Goal: Transaction & Acquisition: Subscribe to service/newsletter

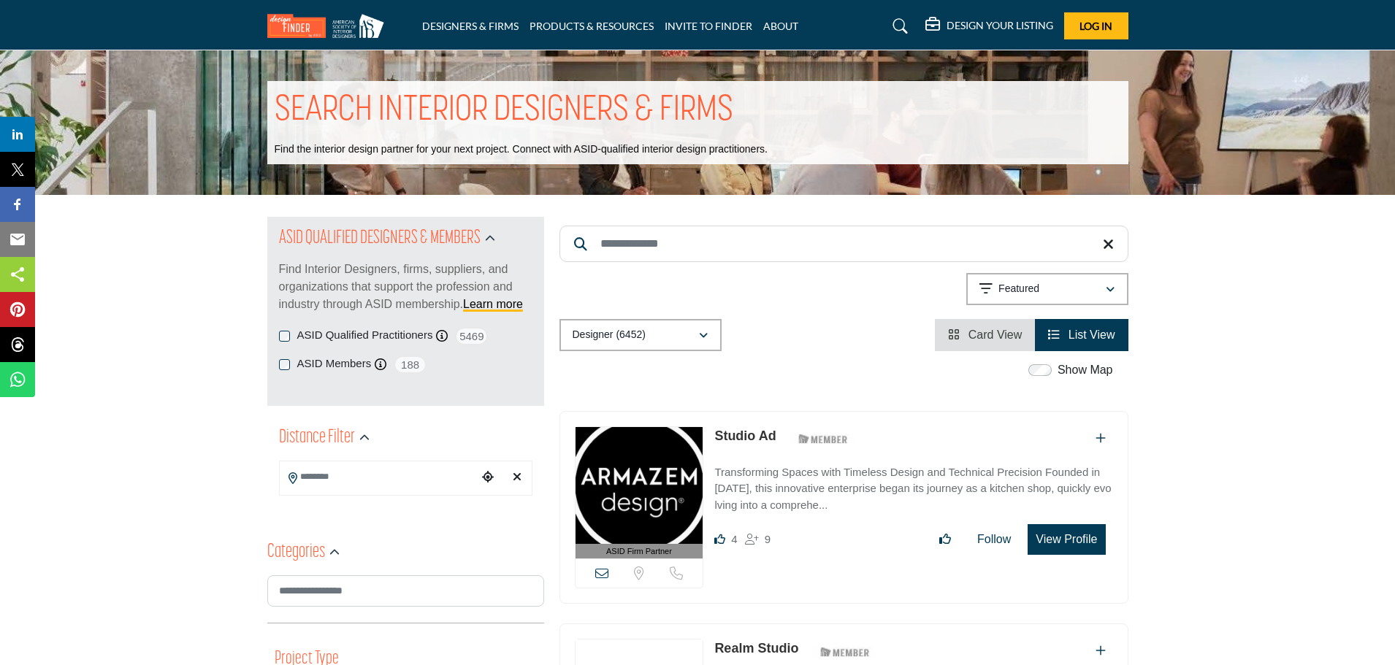
click at [1006, 26] on h5 "DESIGN YOUR LISTING" at bounding box center [1000, 25] width 107 height 13
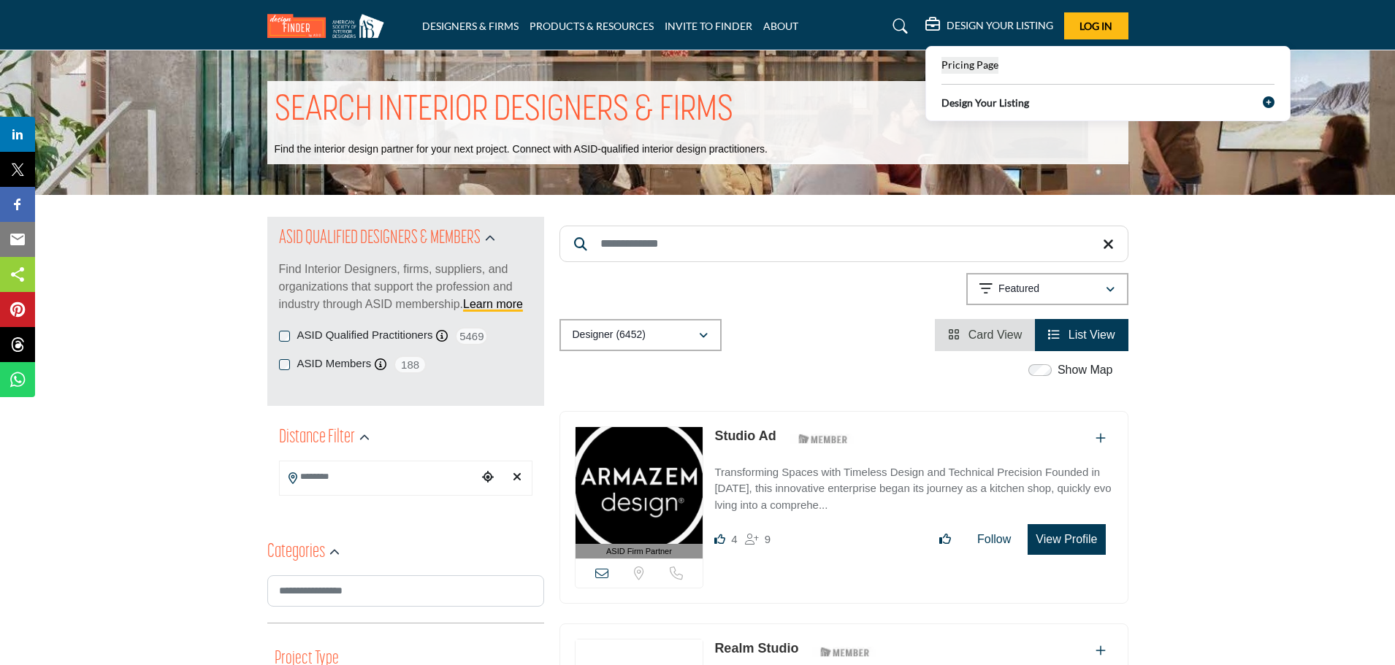
click at [957, 59] on span "Pricing Page" at bounding box center [969, 64] width 57 height 12
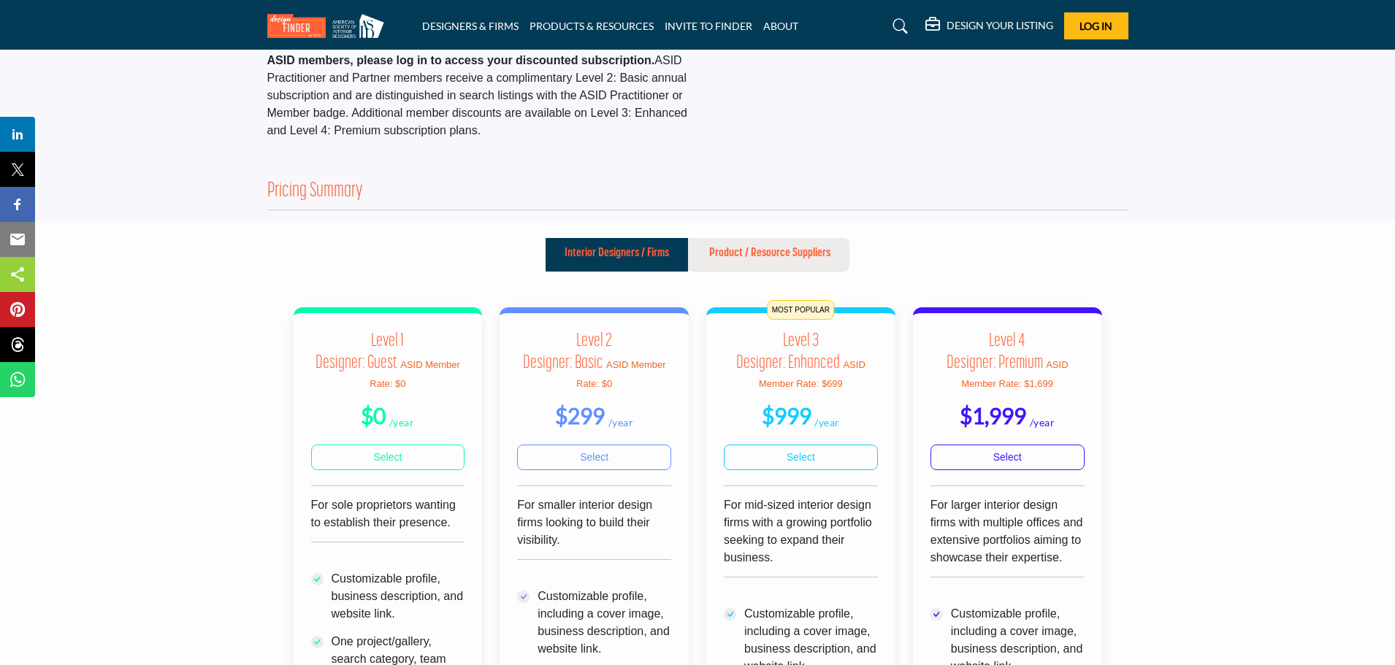
click at [779, 251] on p "Product / Resource Suppliers" at bounding box center [769, 254] width 121 height 18
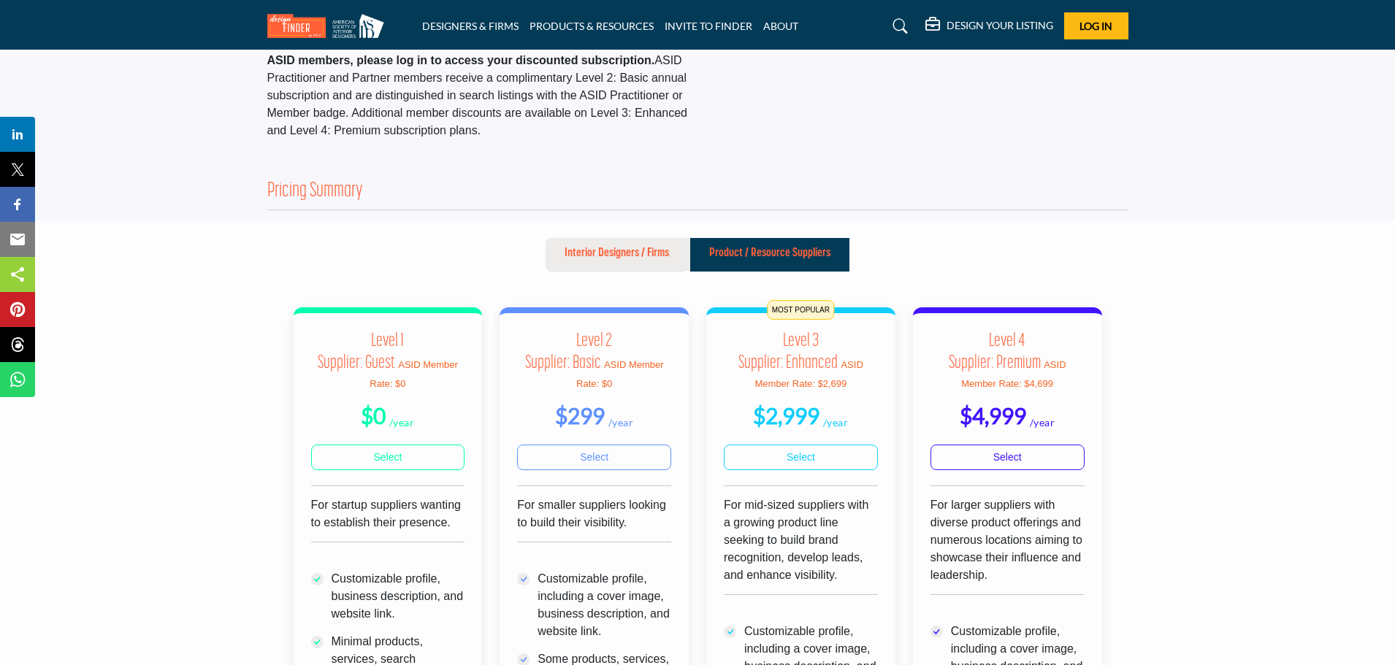
click at [627, 253] on p "Interior Designers / Firms" at bounding box center [617, 254] width 104 height 18
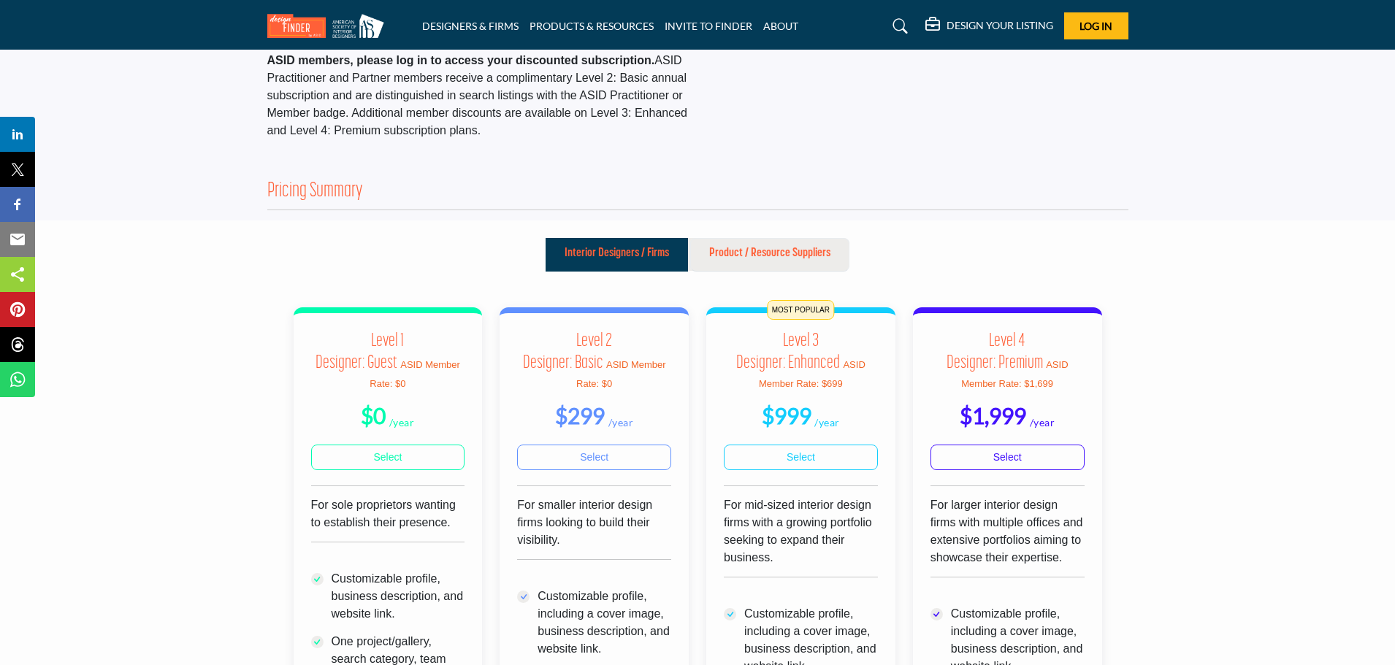
click at [738, 249] on p "Product / Resource Suppliers" at bounding box center [769, 254] width 121 height 18
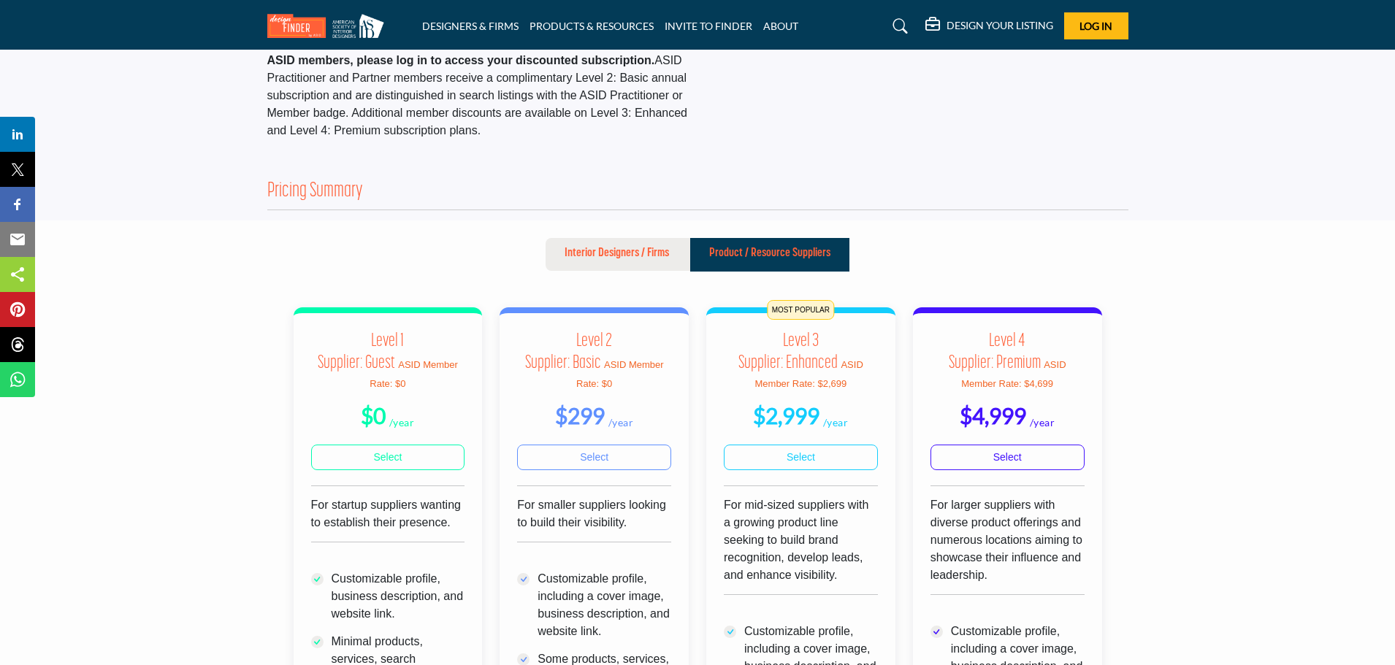
click at [38, 507] on section "Interior Designers / Firms Product / Resource Suppliers $0" at bounding box center [697, 671] width 1395 height 901
click at [623, 259] on p "Interior Designers / Firms" at bounding box center [617, 254] width 104 height 18
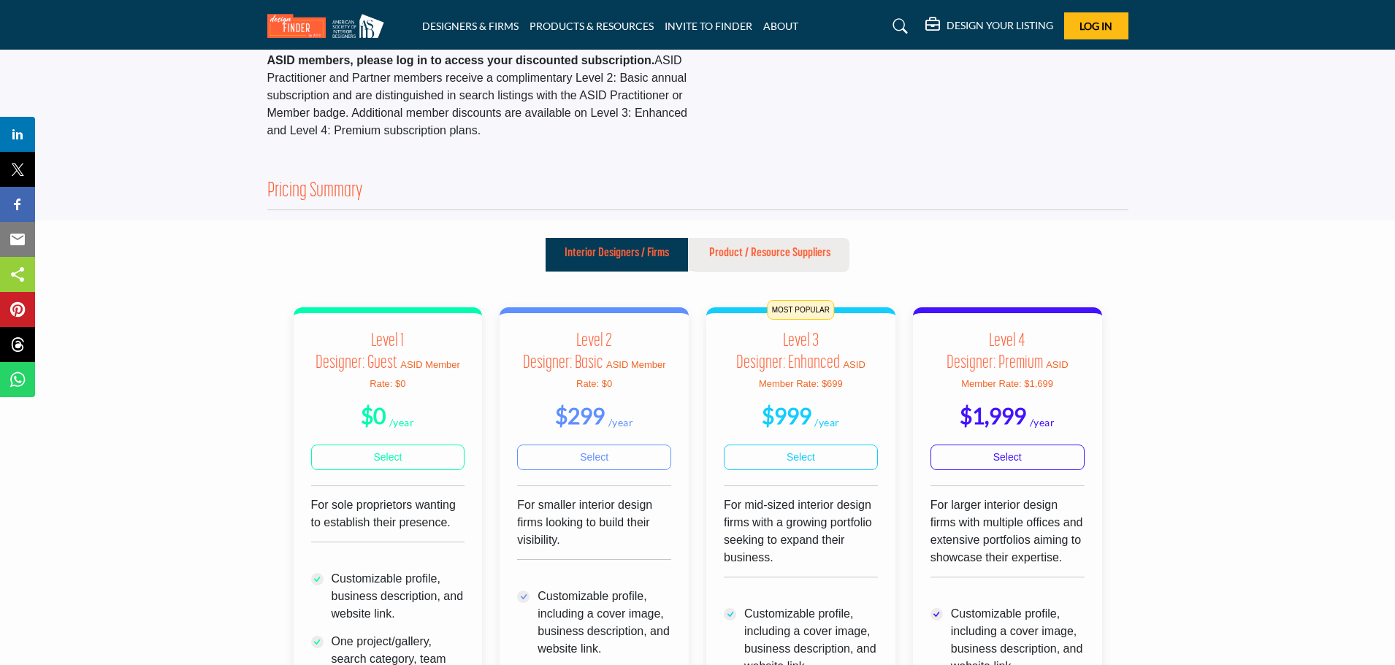
click at [727, 256] on p "Product / Resource Suppliers" at bounding box center [769, 254] width 121 height 18
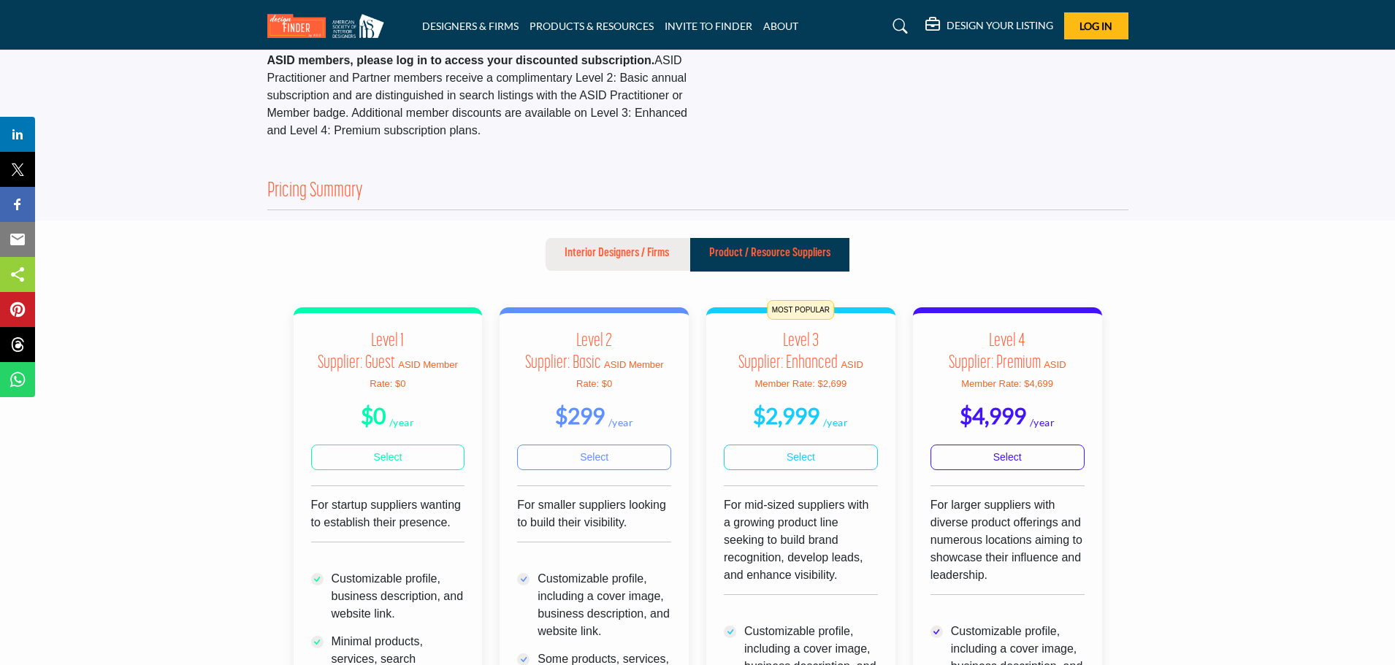
click at [17, 487] on section "Interior Designers / Firms Product / Resource Suppliers $0" at bounding box center [697, 671] width 1395 height 901
